Goal: Transaction & Acquisition: Obtain resource

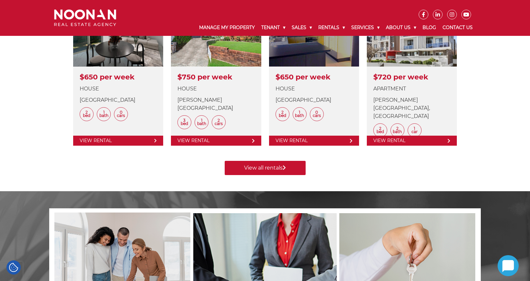
scroll to position [371, 0]
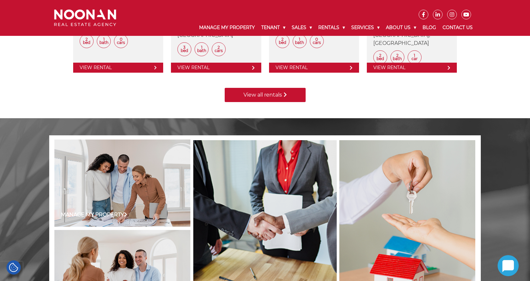
click at [258, 98] on link "View all rentals" at bounding box center [265, 95] width 81 height 14
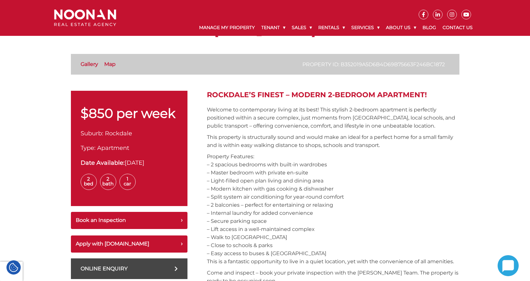
scroll to position [137, 0]
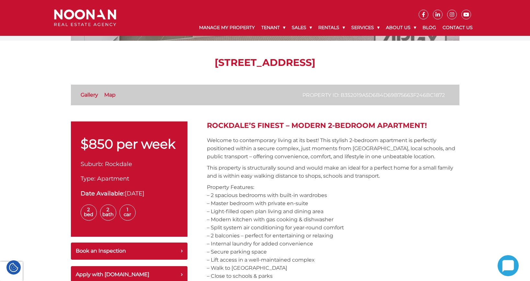
click at [119, 98] on li "Map" at bounding box center [112, 95] width 16 height 8
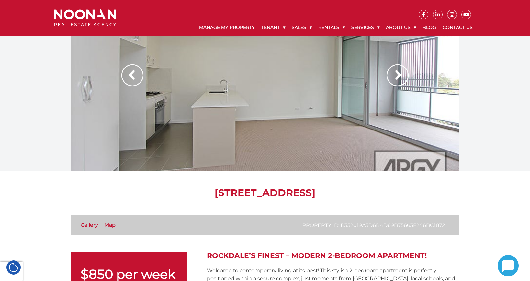
scroll to position [0, 0]
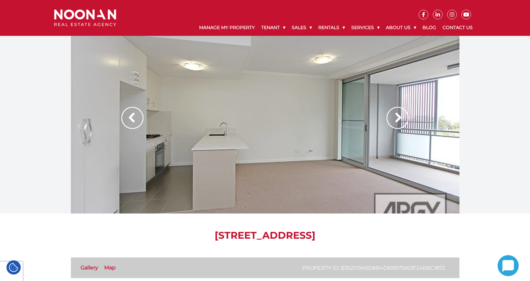
click at [402, 114] on img at bounding box center [397, 118] width 22 height 22
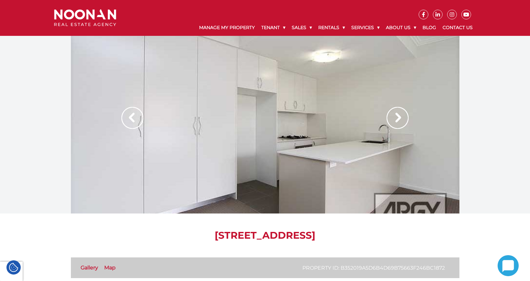
click at [399, 117] on img at bounding box center [397, 118] width 22 height 22
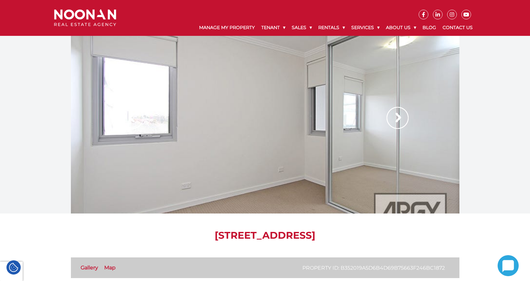
click at [397, 120] on img at bounding box center [397, 118] width 22 height 22
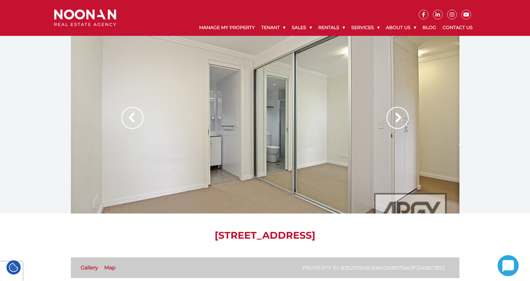
click at [397, 120] on img at bounding box center [397, 118] width 22 height 22
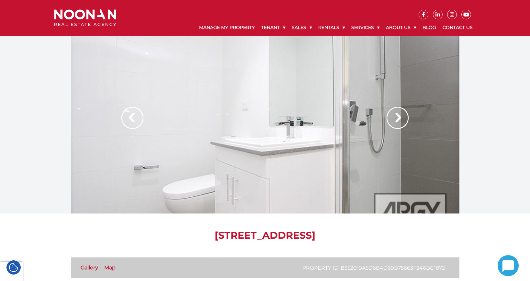
click at [395, 122] on img at bounding box center [397, 118] width 22 height 22
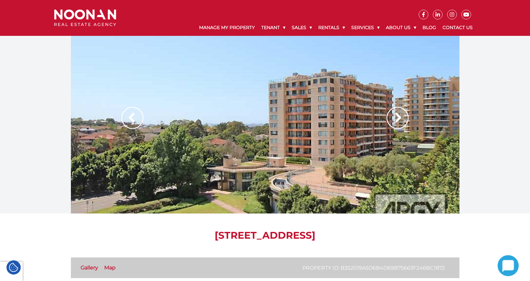
click at [395, 122] on img at bounding box center [397, 118] width 22 height 22
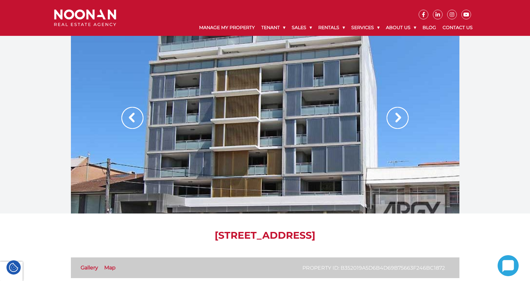
click at [394, 122] on img at bounding box center [397, 118] width 22 height 22
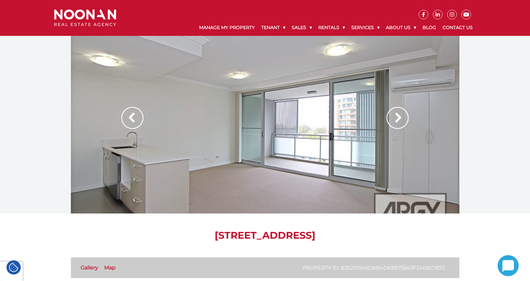
click at [394, 122] on img at bounding box center [397, 118] width 22 height 22
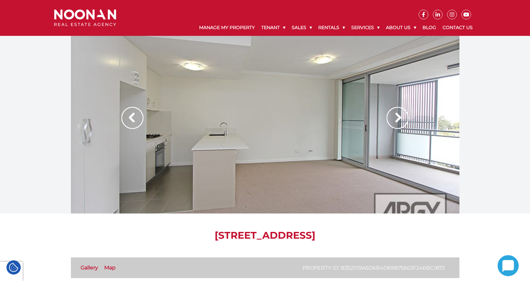
click at [394, 122] on img at bounding box center [397, 118] width 22 height 22
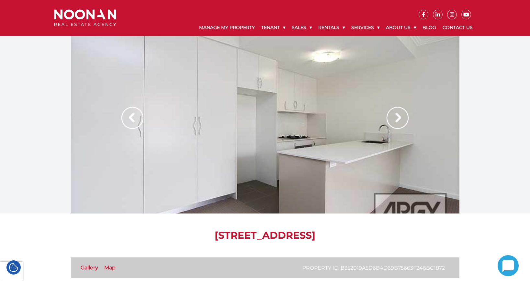
click at [394, 122] on img at bounding box center [397, 118] width 22 height 22
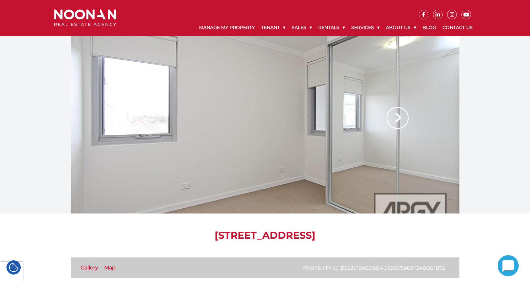
click at [394, 122] on img at bounding box center [397, 118] width 22 height 22
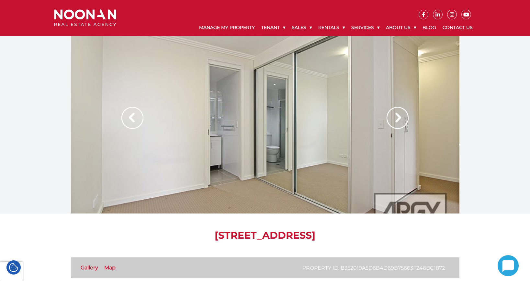
click at [394, 122] on img at bounding box center [397, 118] width 22 height 22
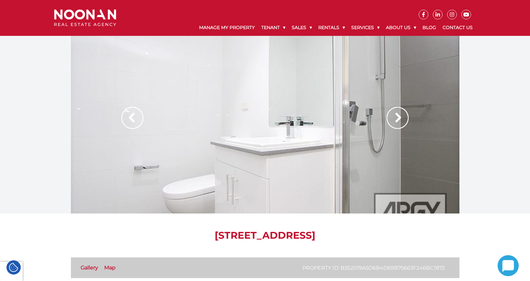
click at [394, 122] on img at bounding box center [397, 118] width 22 height 22
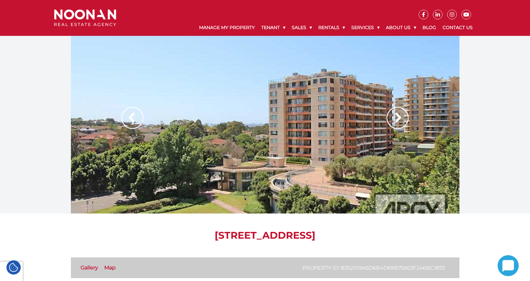
click at [394, 122] on img at bounding box center [397, 118] width 22 height 22
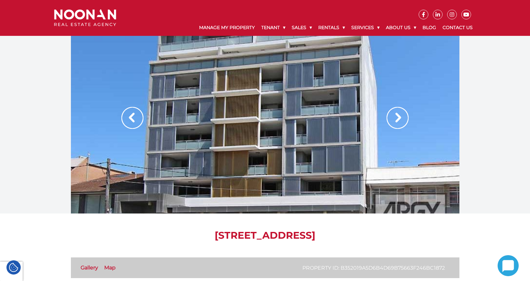
click at [394, 122] on img at bounding box center [397, 118] width 22 height 22
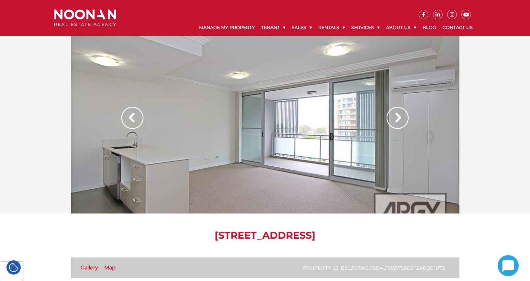
click at [394, 122] on img at bounding box center [397, 118] width 22 height 22
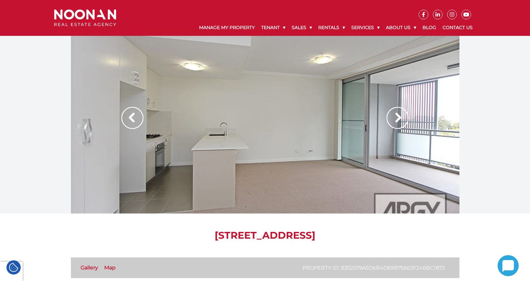
click at [394, 122] on img at bounding box center [397, 118] width 22 height 22
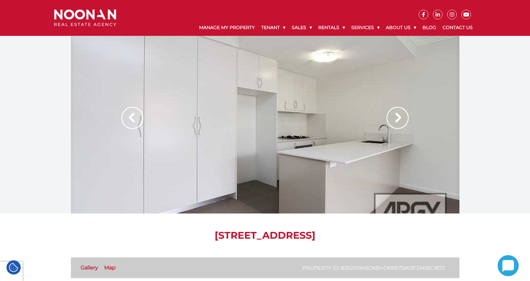
click at [394, 122] on img at bounding box center [397, 118] width 22 height 22
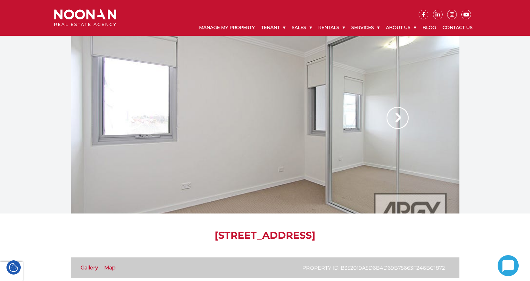
click at [394, 122] on img at bounding box center [397, 118] width 22 height 22
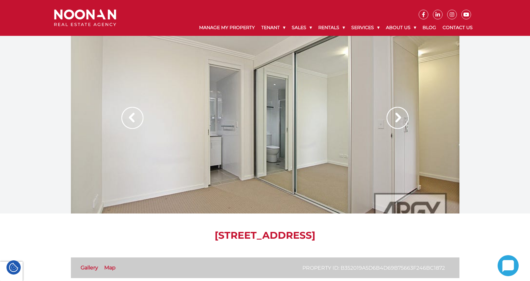
click at [394, 122] on img at bounding box center [397, 118] width 22 height 22
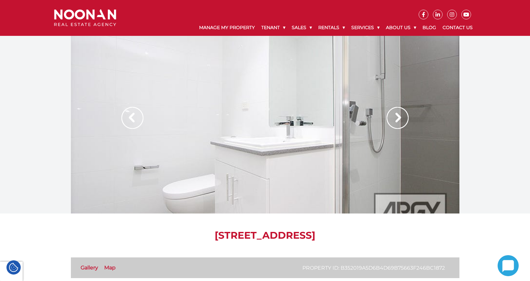
click at [394, 122] on img at bounding box center [397, 118] width 22 height 22
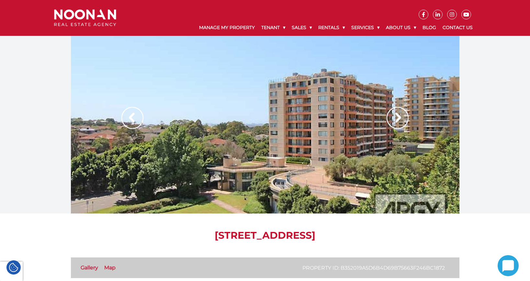
click at [394, 122] on img at bounding box center [397, 118] width 22 height 22
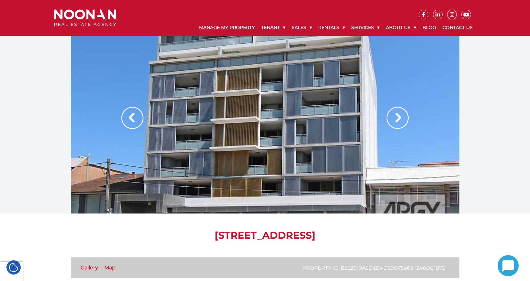
click at [394, 122] on img at bounding box center [397, 118] width 22 height 22
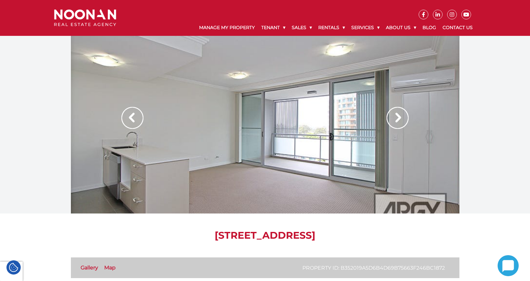
click at [394, 122] on img at bounding box center [397, 118] width 22 height 22
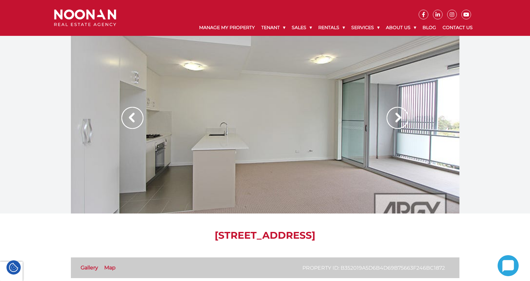
click at [394, 122] on img at bounding box center [397, 118] width 22 height 22
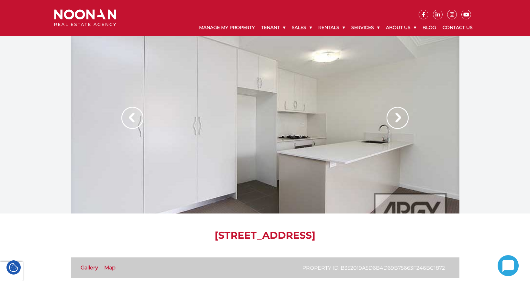
click at [394, 122] on img at bounding box center [397, 118] width 22 height 22
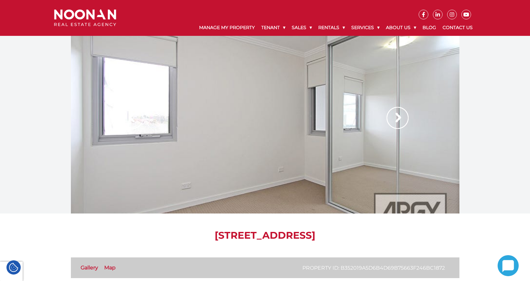
click at [394, 122] on img at bounding box center [397, 118] width 22 height 22
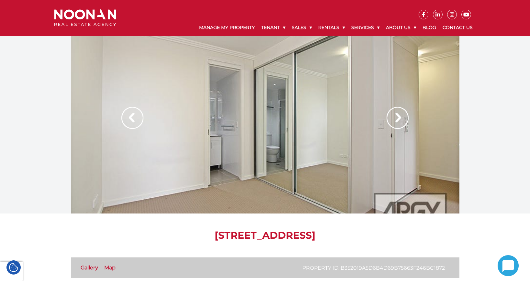
click at [394, 122] on img at bounding box center [397, 118] width 22 height 22
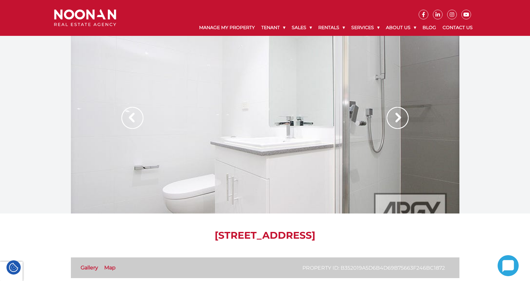
click at [394, 122] on img at bounding box center [397, 118] width 22 height 22
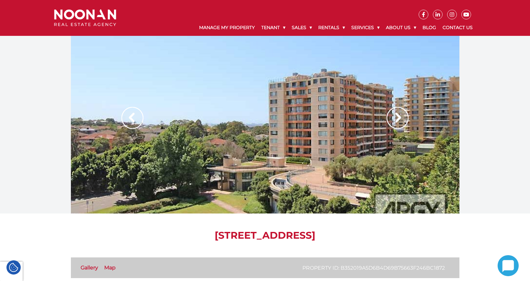
click at [394, 122] on img at bounding box center [397, 118] width 22 height 22
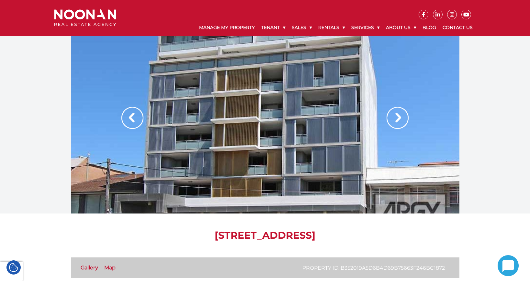
click at [394, 122] on img at bounding box center [397, 118] width 22 height 22
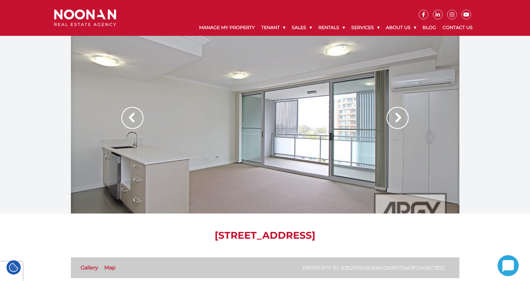
scroll to position [138, 0]
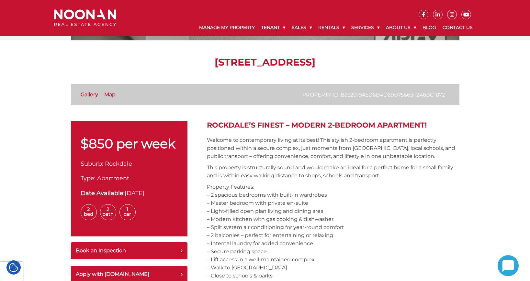
click at [92, 95] on link "Gallery" at bounding box center [89, 95] width 17 height 6
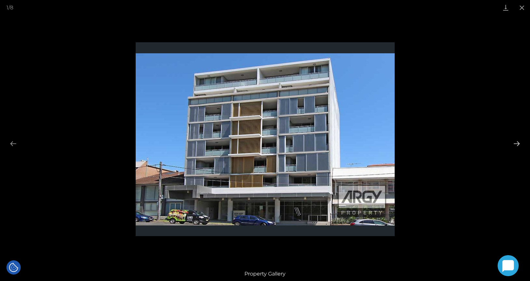
click at [514, 146] on button "Next slide" at bounding box center [517, 144] width 14 height 13
click at [514, 145] on button "Next slide" at bounding box center [517, 144] width 14 height 13
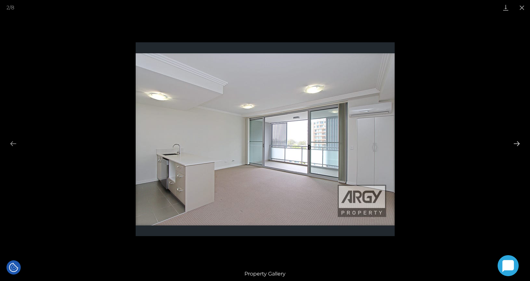
click at [516, 144] on button "Next slide" at bounding box center [517, 144] width 14 height 13
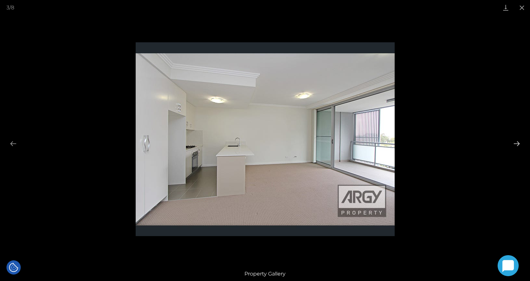
click at [516, 144] on button "Next slide" at bounding box center [517, 144] width 14 height 13
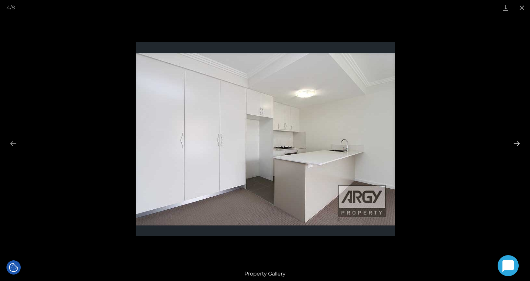
click at [515, 144] on button "Next slide" at bounding box center [517, 144] width 14 height 13
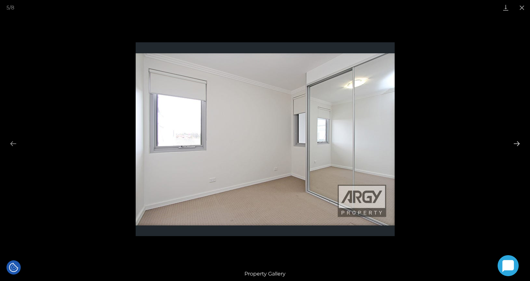
click at [515, 144] on button "Next slide" at bounding box center [517, 144] width 14 height 13
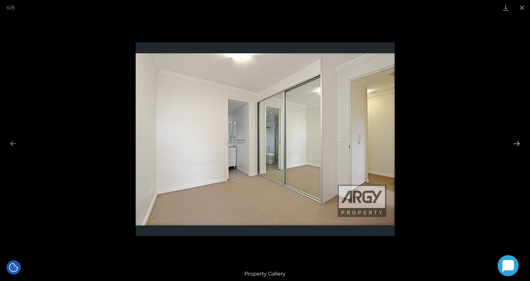
click at [515, 144] on button "Next slide" at bounding box center [517, 144] width 14 height 13
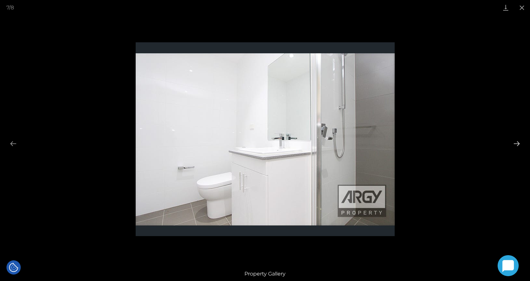
click at [514, 144] on button "Next slide" at bounding box center [517, 144] width 14 height 13
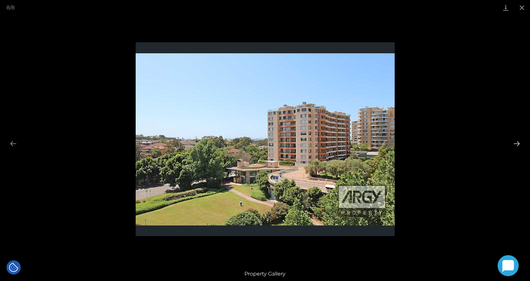
click at [514, 143] on button "Next slide" at bounding box center [517, 144] width 14 height 13
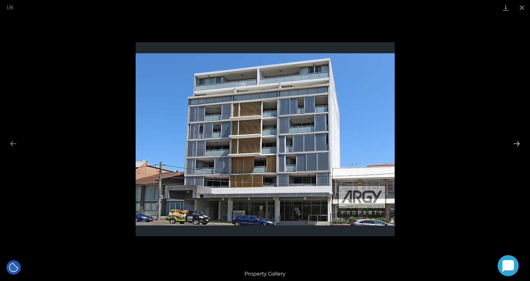
click at [514, 143] on button "Next slide" at bounding box center [517, 144] width 14 height 13
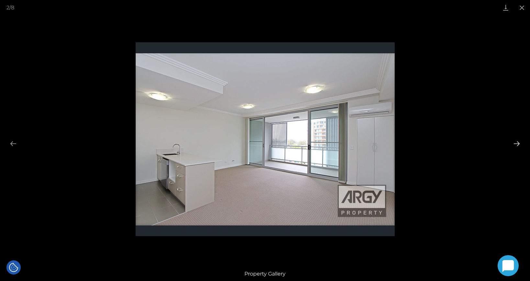
click at [514, 143] on button "Next slide" at bounding box center [517, 144] width 14 height 13
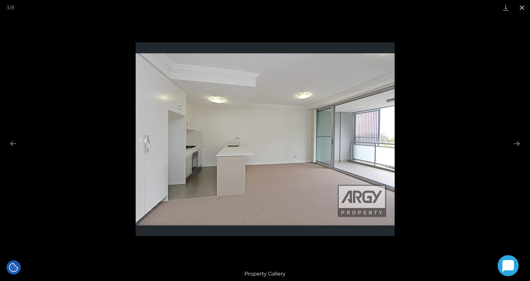
click at [522, 9] on button "Close gallery" at bounding box center [521, 7] width 16 height 15
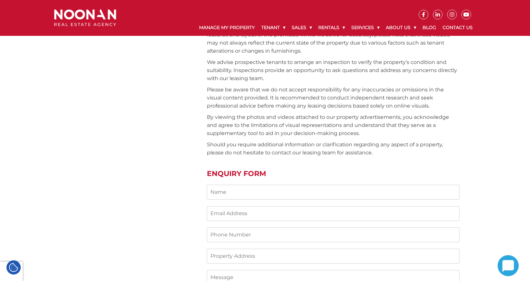
scroll to position [415, 0]
